Goal: Transaction & Acquisition: Subscribe to service/newsletter

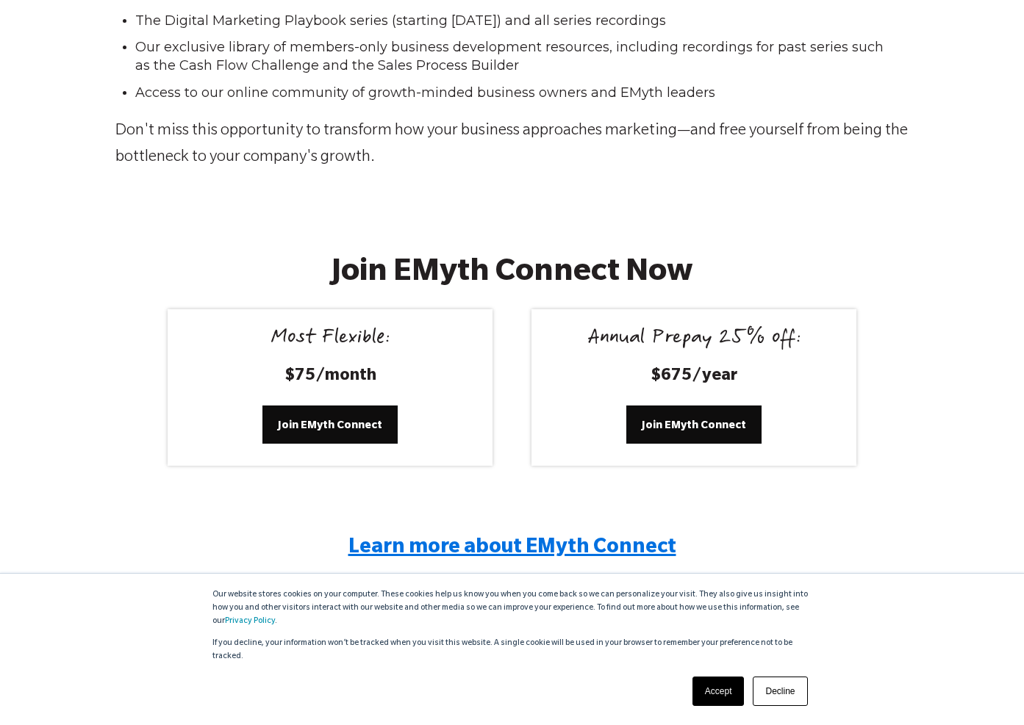
scroll to position [2645, 0]
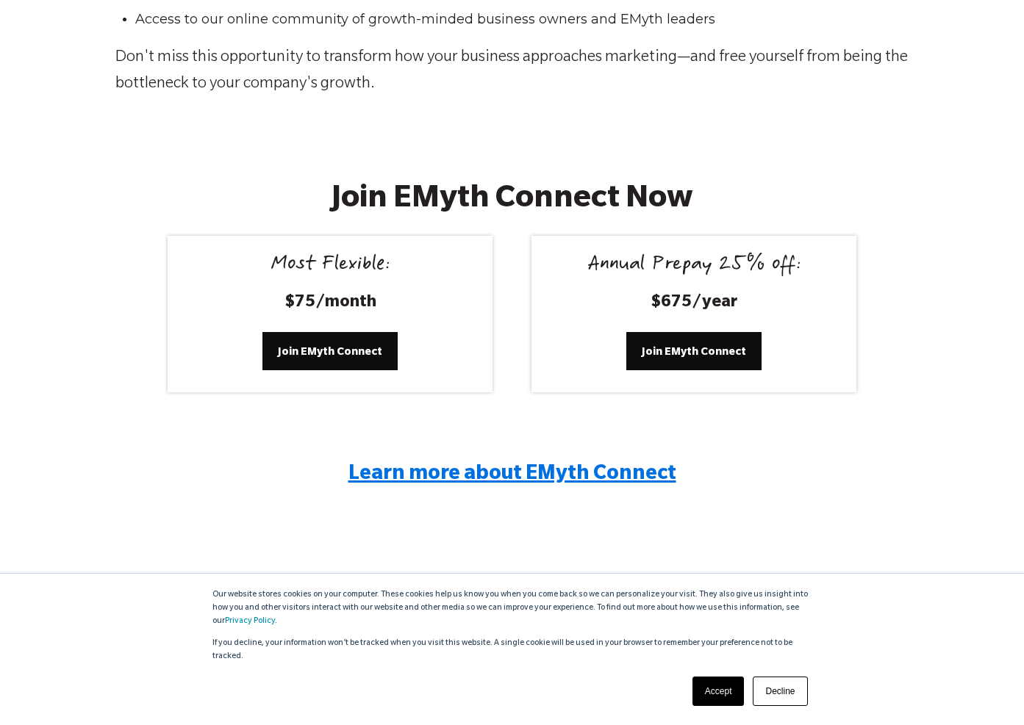
click at [724, 690] on link "Accept" at bounding box center [718, 691] width 52 height 29
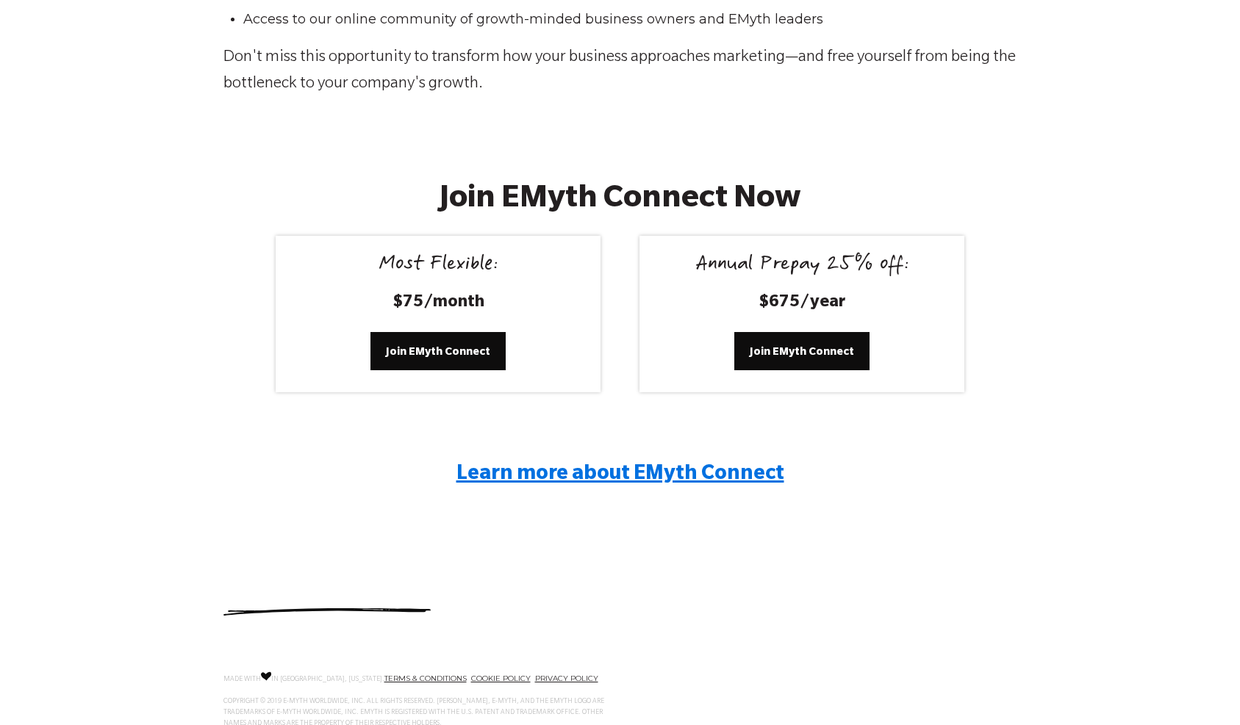
scroll to position [0, 0]
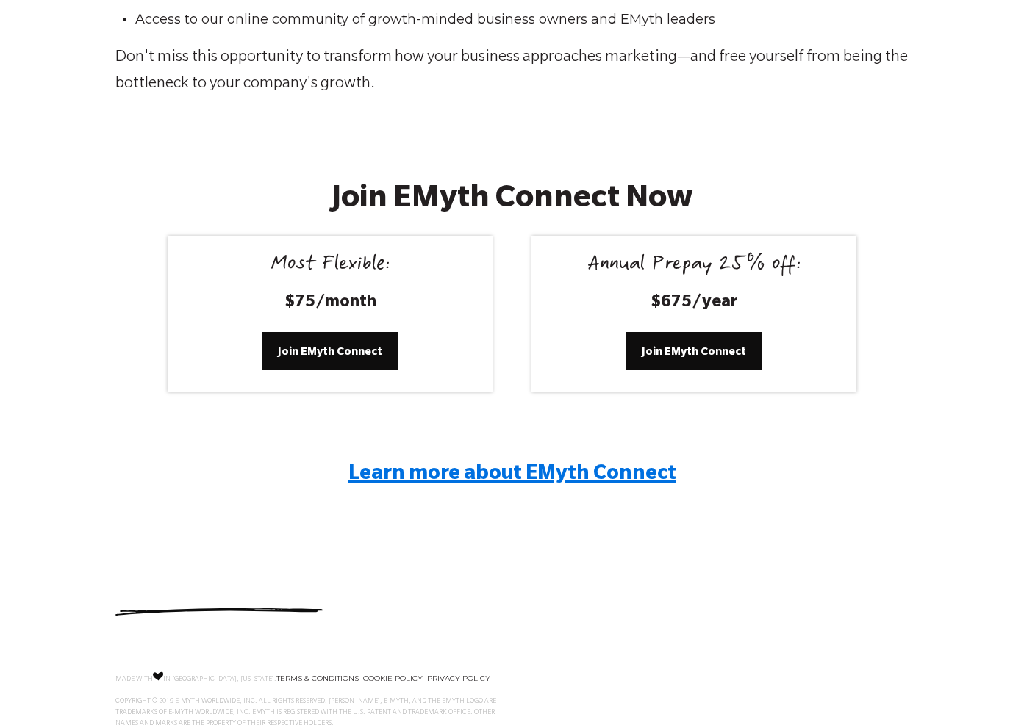
click at [451, 473] on span "Learn more about EMyth Connect" at bounding box center [512, 475] width 328 height 22
click at [322, 351] on span "Join EMyth Connect" at bounding box center [330, 351] width 104 height 16
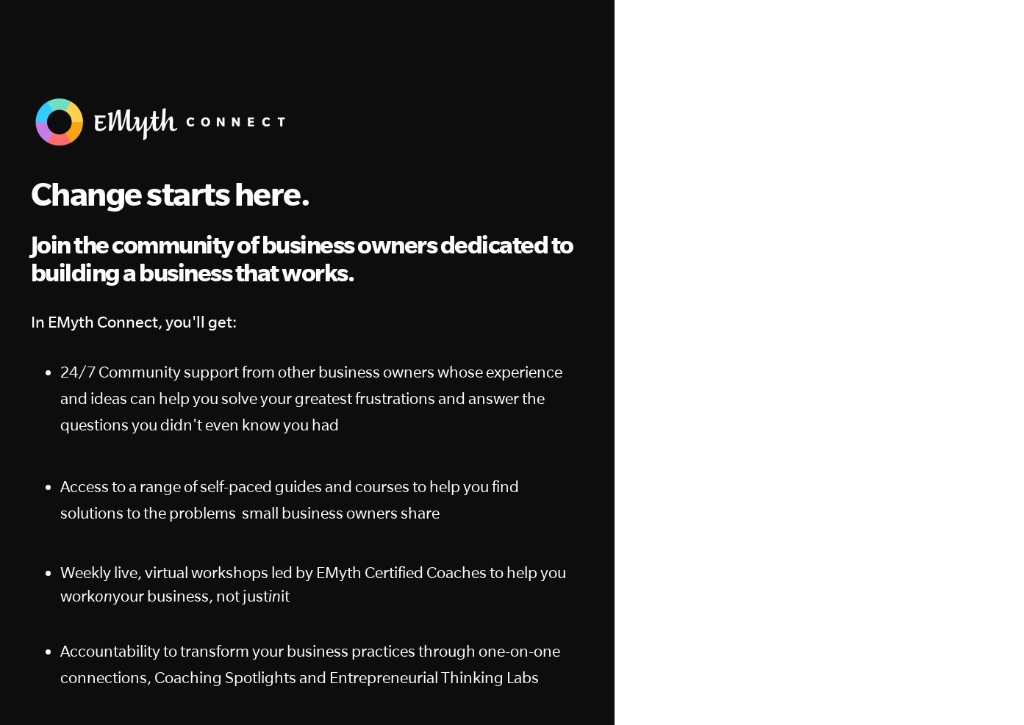
click at [644, 76] on div at bounding box center [819, 436] width 380 height 727
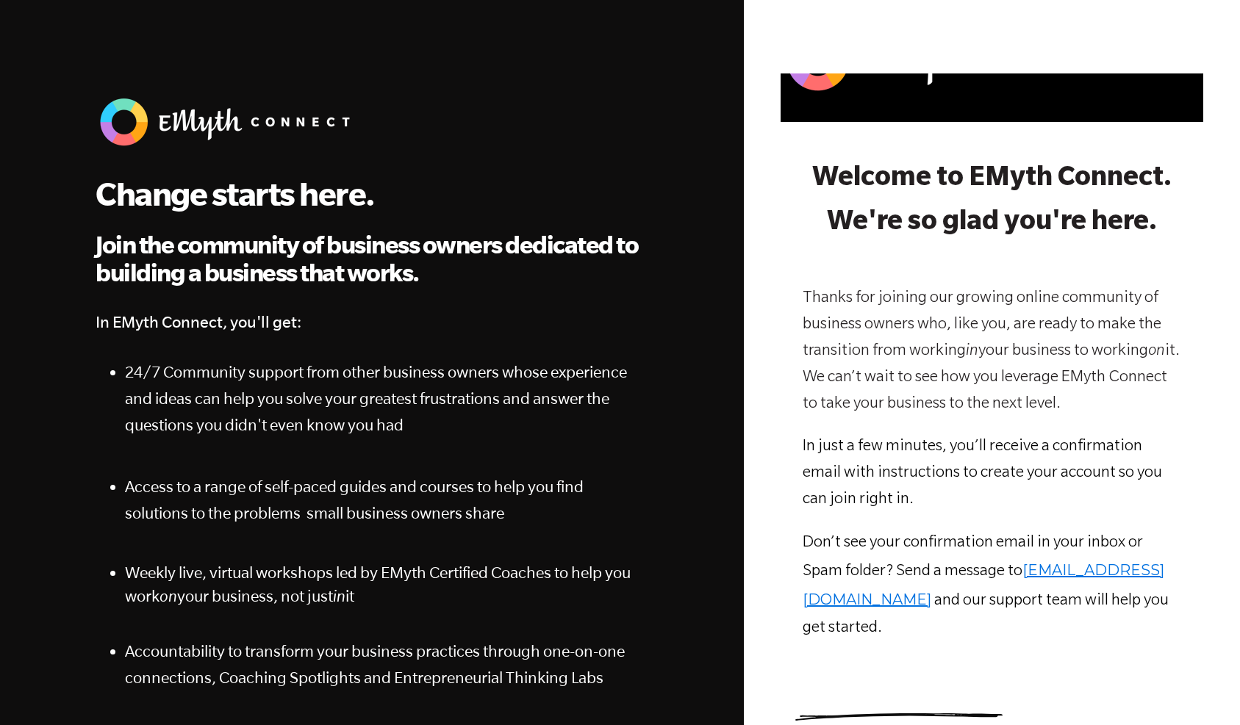
scroll to position [157, 0]
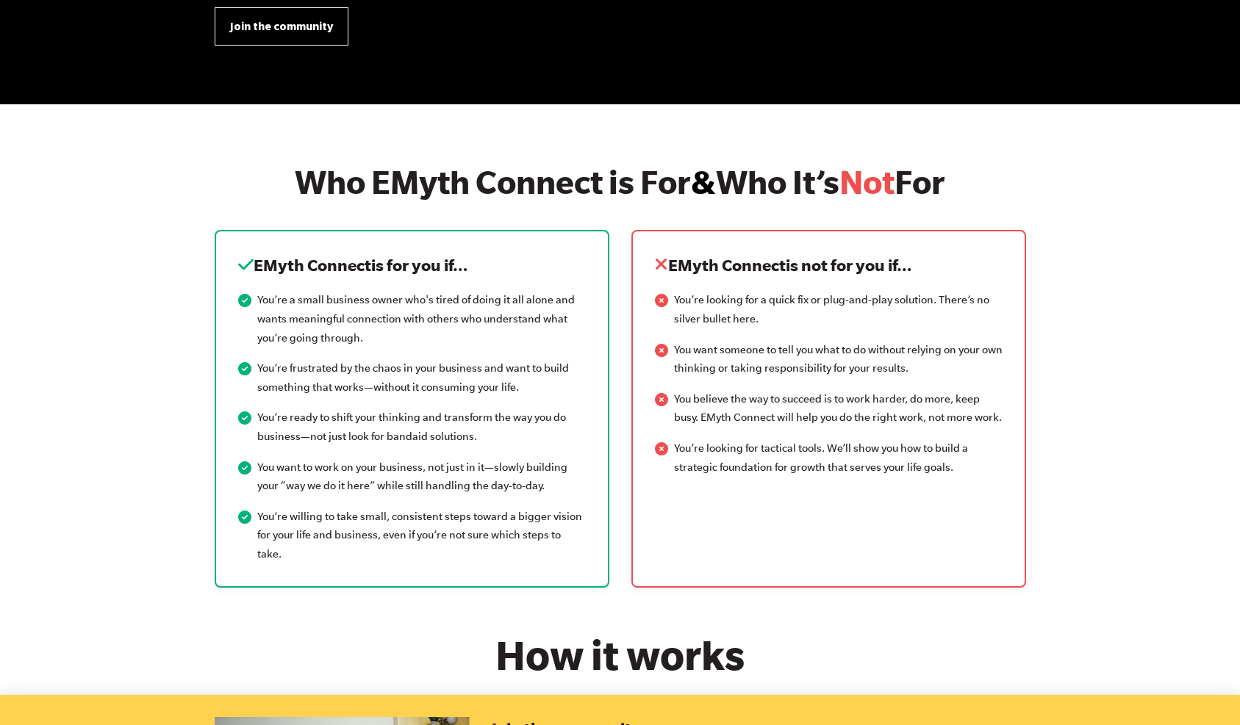
scroll to position [1396, 0]
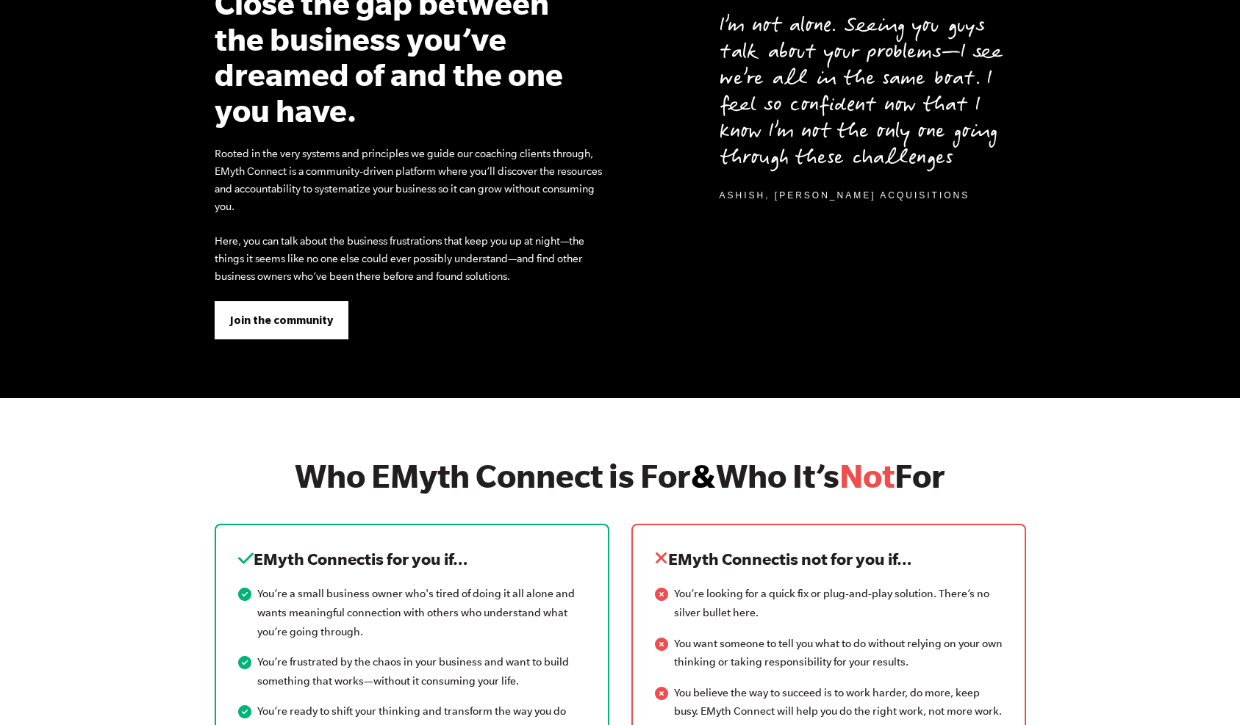
click at [299, 323] on span "Join the community" at bounding box center [281, 320] width 103 height 16
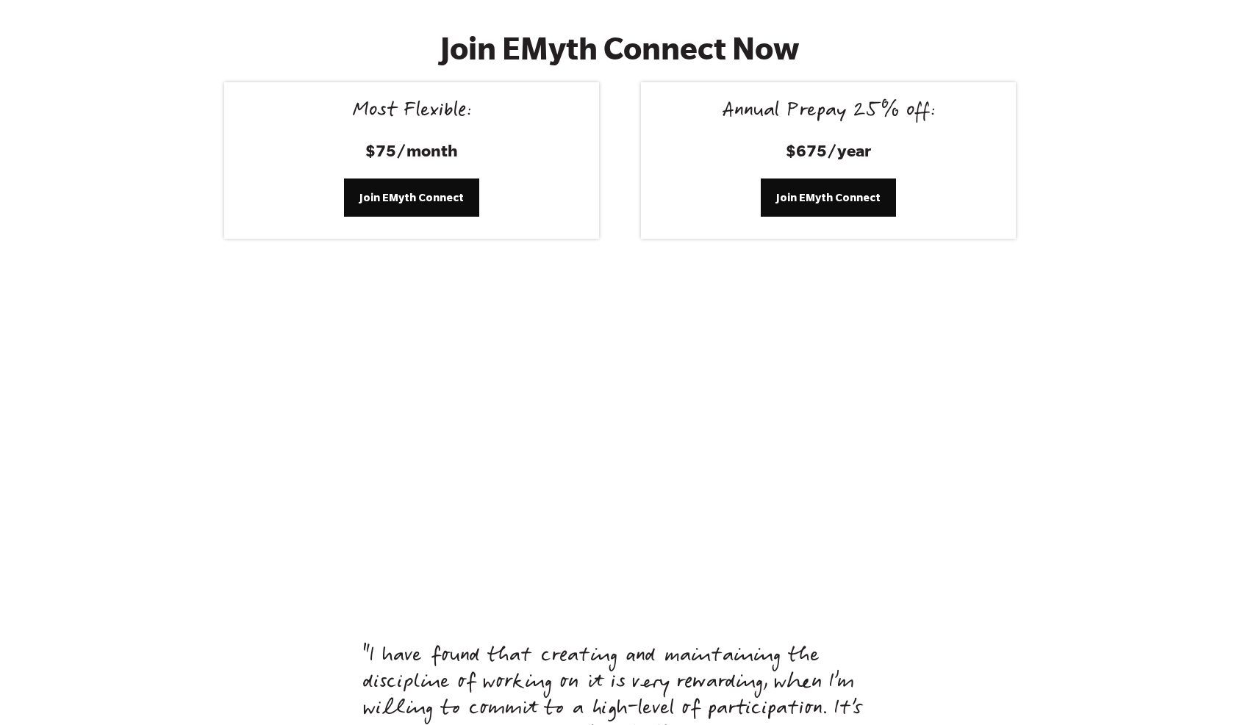
scroll to position [5731, 0]
